Goal: Task Accomplishment & Management: Manage account settings

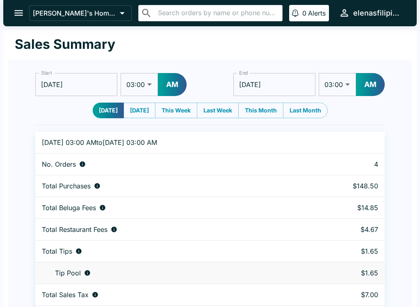
select select "03:00"
click at [14, 13] on icon "open drawer" at bounding box center [18, 12] width 11 height 11
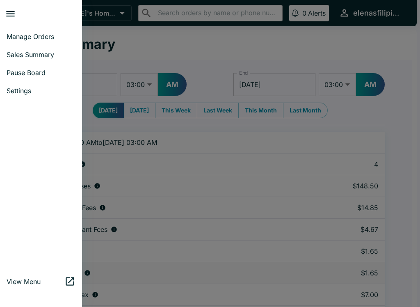
click at [22, 39] on span "Manage Orders" at bounding box center [41, 36] width 69 height 8
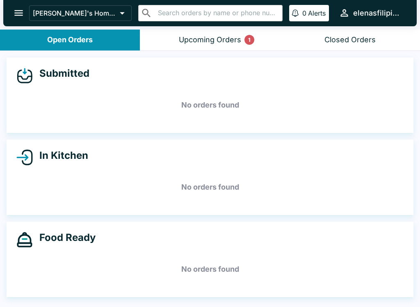
click at [234, 39] on div "Upcoming Orders 1" at bounding box center [210, 39] width 62 height 9
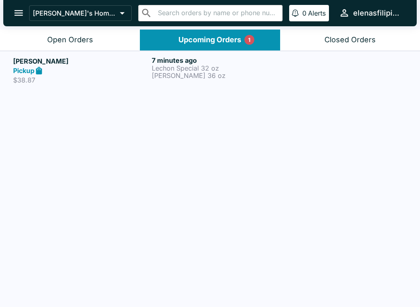
click at [91, 73] on div "Pickup" at bounding box center [80, 70] width 135 height 9
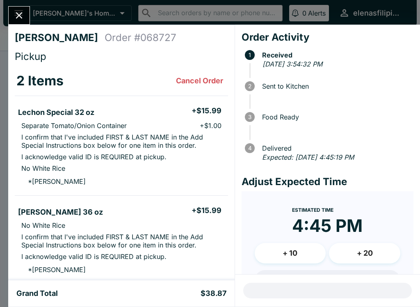
click at [24, 10] on icon "Close" at bounding box center [19, 15] width 11 height 11
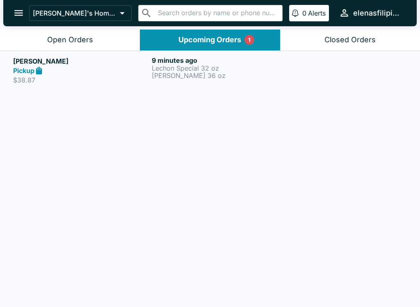
click at [62, 36] on div "Open Orders" at bounding box center [70, 39] width 46 height 9
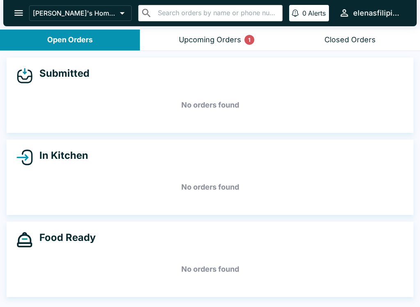
click at [20, 7] on button "open drawer" at bounding box center [18, 12] width 21 height 21
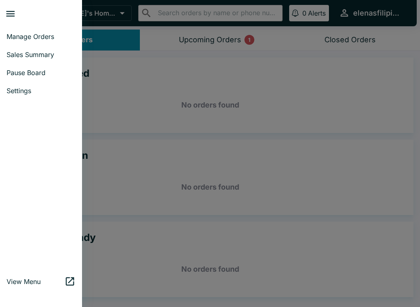
click at [24, 68] on link "Pause Board" at bounding box center [41, 73] width 82 height 18
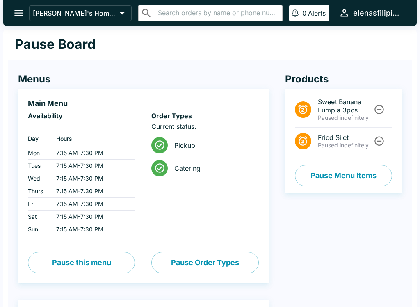
click at [356, 176] on button "Pause Menu Items" at bounding box center [343, 175] width 97 height 21
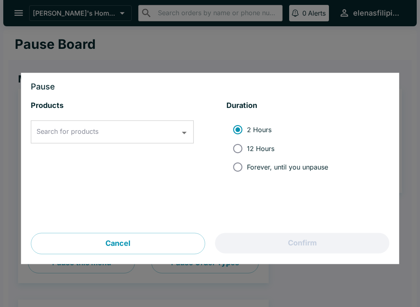
click at [126, 137] on input "Search for products" at bounding box center [105, 132] width 143 height 16
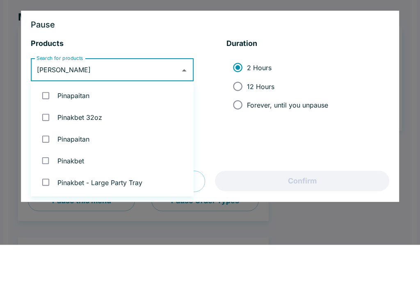
type input "[PERSON_NAME]"
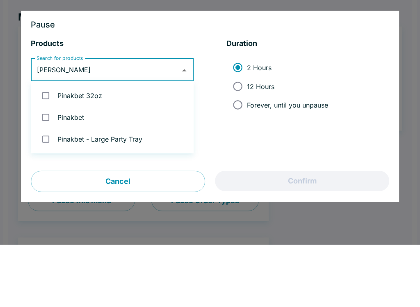
click at [41, 149] on input "checkbox" at bounding box center [45, 157] width 17 height 17
checkbox input "true"
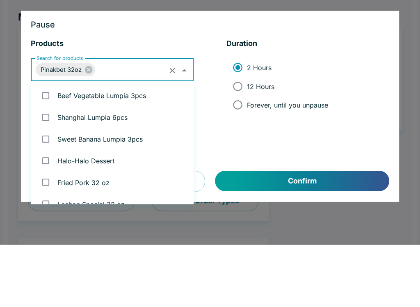
scroll to position [661, 0]
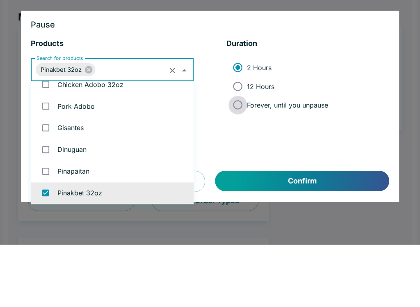
click at [238, 158] on input "Forever, until you unpause" at bounding box center [237, 167] width 18 height 18
radio input "true"
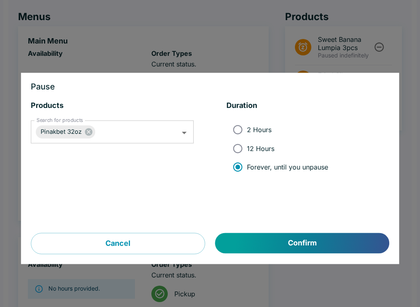
click at [304, 241] on button "Confirm" at bounding box center [302, 243] width 174 height 21
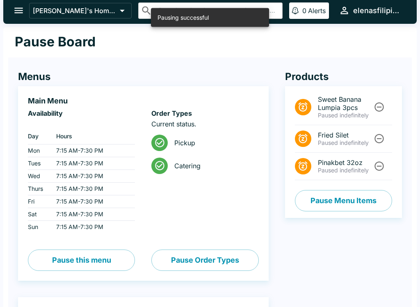
scroll to position [0, 0]
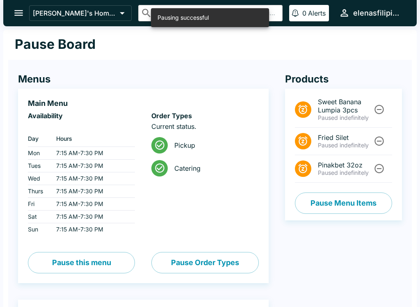
click at [16, 20] on button "open drawer" at bounding box center [18, 12] width 21 height 21
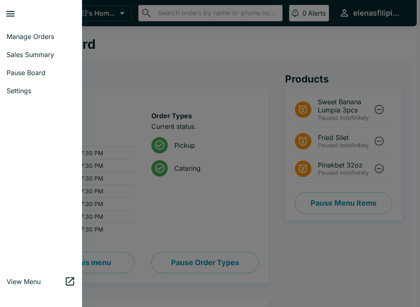
click at [27, 31] on link "Manage Orders" at bounding box center [41, 36] width 82 height 18
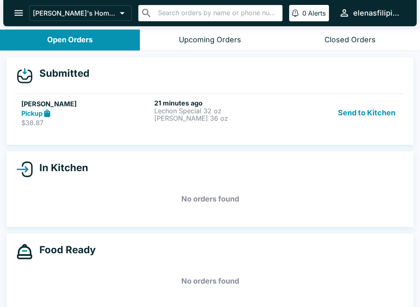
click at [377, 103] on button "Send to Kitchen" at bounding box center [367, 113] width 64 height 28
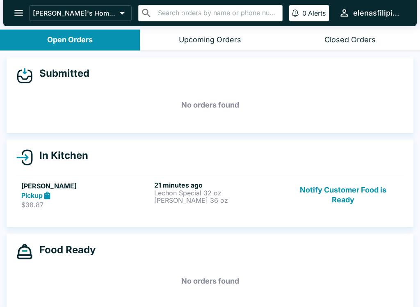
click at [351, 191] on button "Notify Customer Food is Ready" at bounding box center [342, 195] width 111 height 28
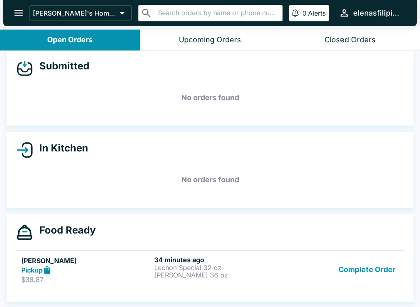
scroll to position [7, 0]
click at [224, 267] on p "Lechon Special 32 oz" at bounding box center [219, 267] width 130 height 7
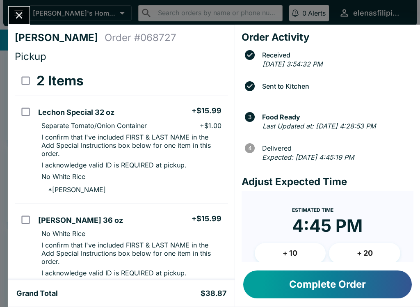
click at [14, 7] on button "Close" at bounding box center [19, 16] width 21 height 18
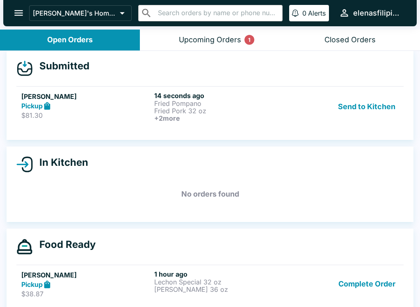
click at [34, 108] on strong "Pickup" at bounding box center [31, 106] width 21 height 8
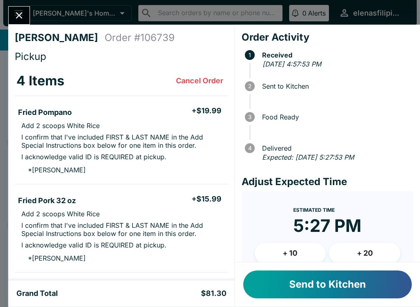
click at [344, 290] on button "Send to Kitchen" at bounding box center [327, 284] width 169 height 28
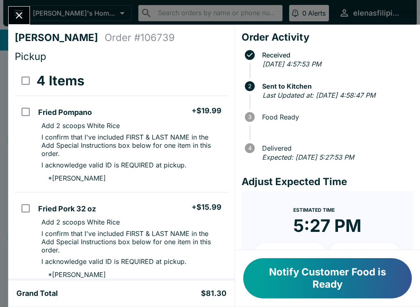
click at [26, 21] on button "Close" at bounding box center [19, 16] width 21 height 18
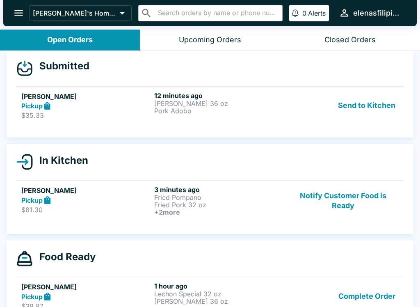
click at [316, 114] on div "Send to Kitchen" at bounding box center [342, 105] width 111 height 28
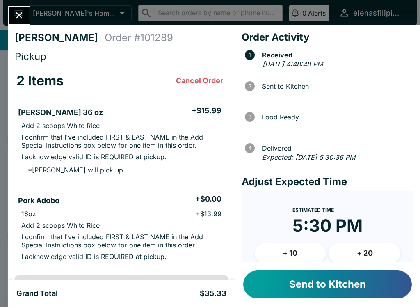
click at [283, 283] on button "Send to Kitchen" at bounding box center [327, 284] width 169 height 28
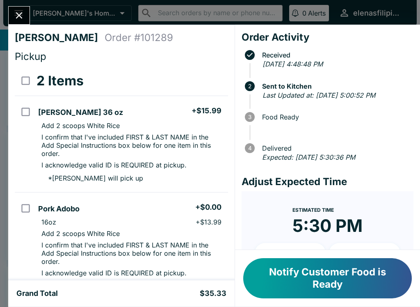
click at [294, 290] on button "Notify Customer Food is Ready" at bounding box center [327, 278] width 169 height 40
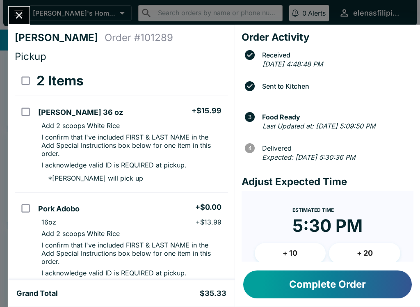
click at [14, 14] on icon "Close" at bounding box center [19, 15] width 11 height 11
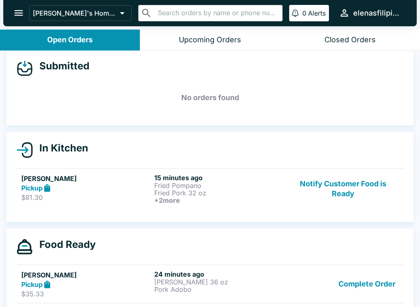
click at [313, 189] on button "Notify Customer Food is Ready" at bounding box center [342, 188] width 111 height 30
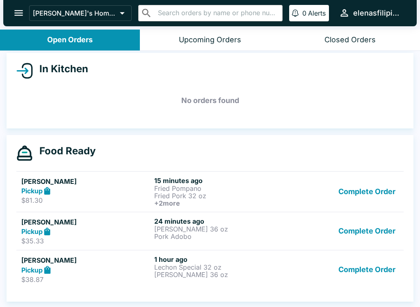
scroll to position [1, 0]
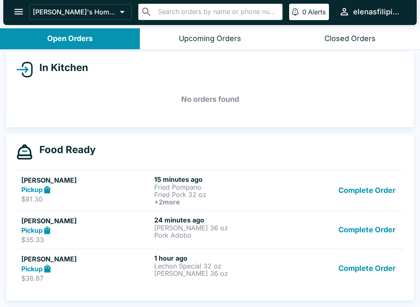
click at [369, 264] on button "Complete Order" at bounding box center [367, 268] width 64 height 28
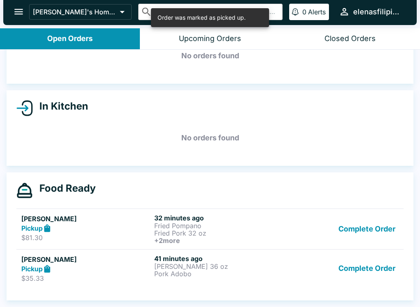
click at [356, 258] on button "Complete Order" at bounding box center [367, 268] width 64 height 28
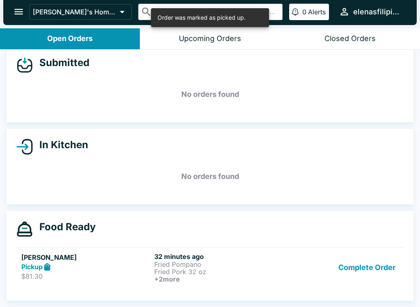
scroll to position [9, 0]
click at [362, 261] on button "Complete Order" at bounding box center [367, 267] width 64 height 30
